Goal: Find specific page/section

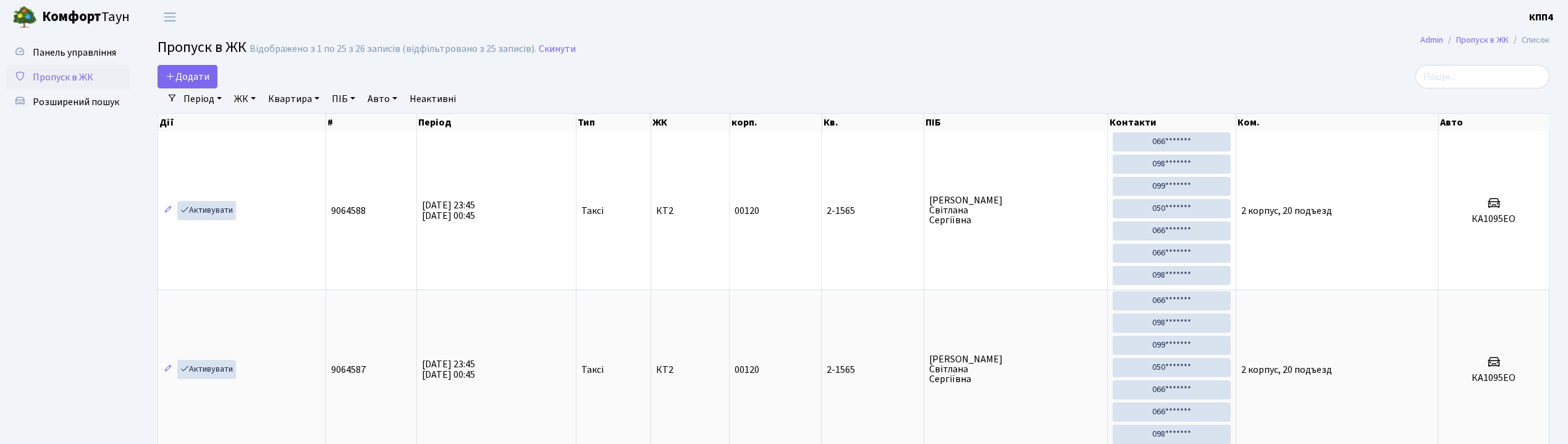
select select "25"
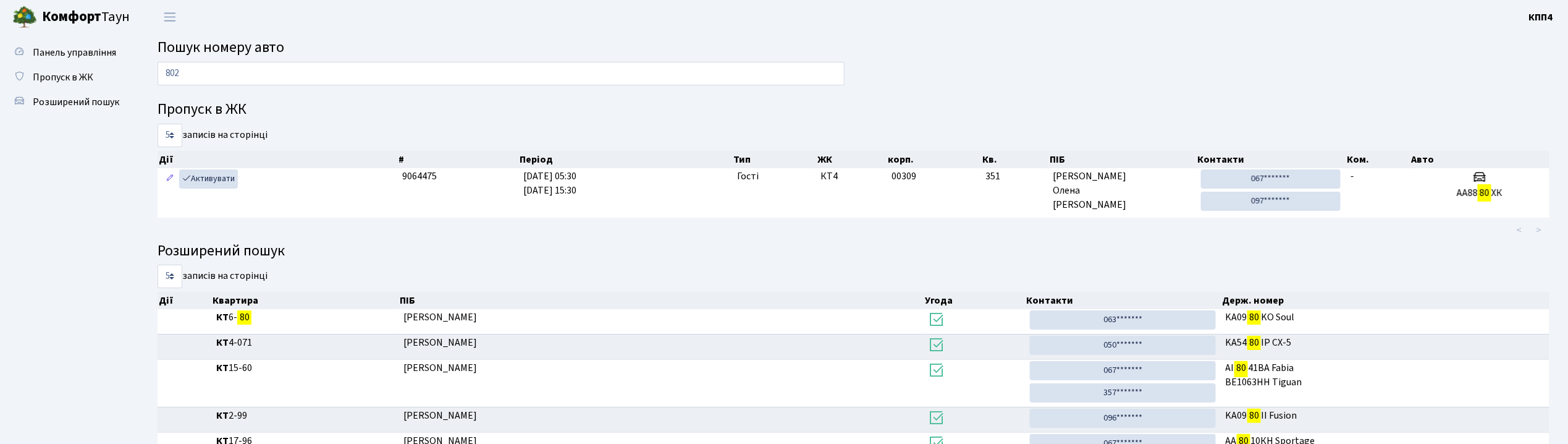
type input "8028"
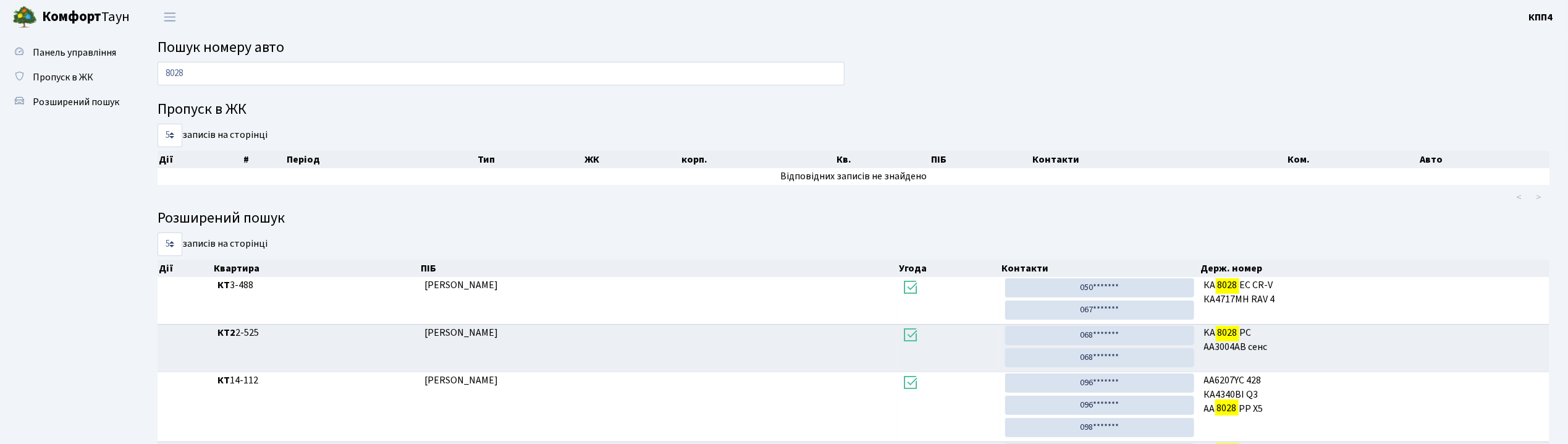
click at [199, 65] on input "8028" at bounding box center [501, 73] width 687 height 23
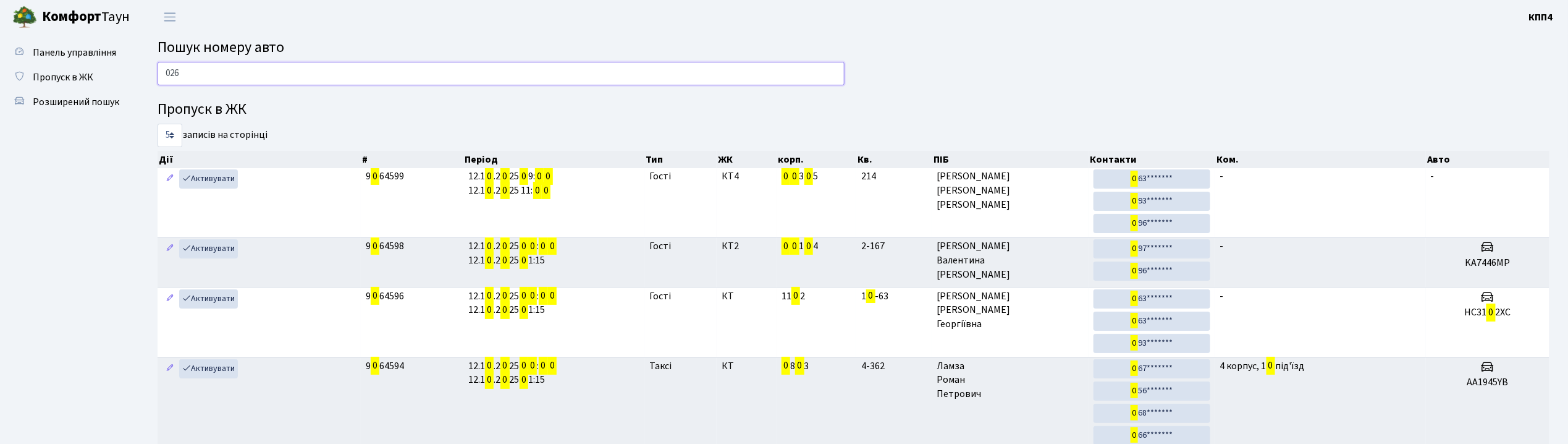
type input "0267"
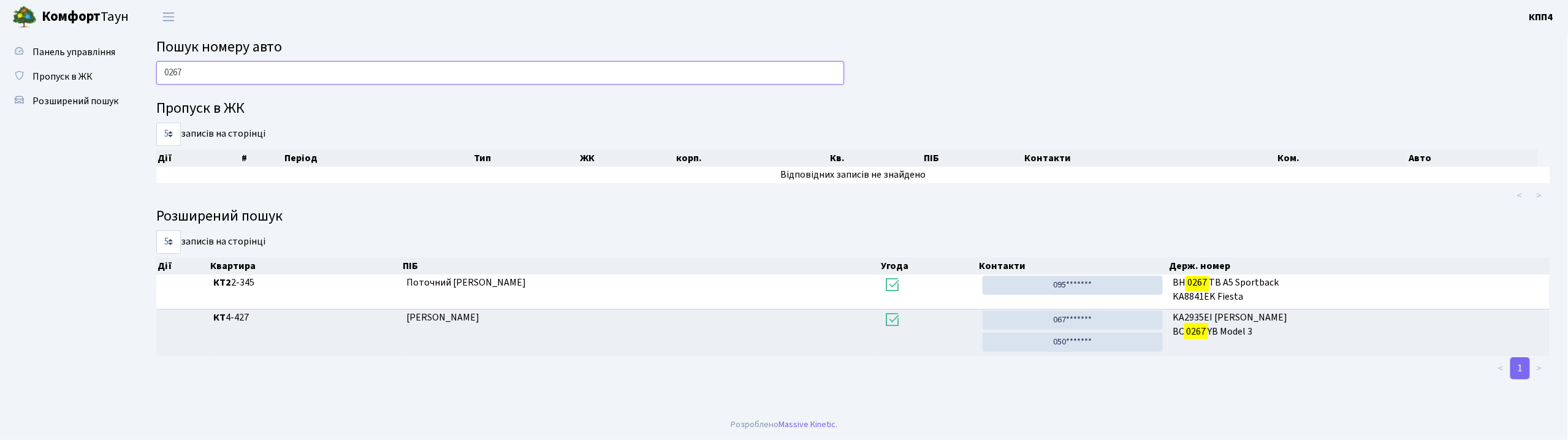
click at [232, 74] on input "0267" at bounding box center [500, 73] width 688 height 23
click at [234, 74] on input "0267" at bounding box center [500, 73] width 688 height 23
